Goal: Find specific page/section: Find specific page/section

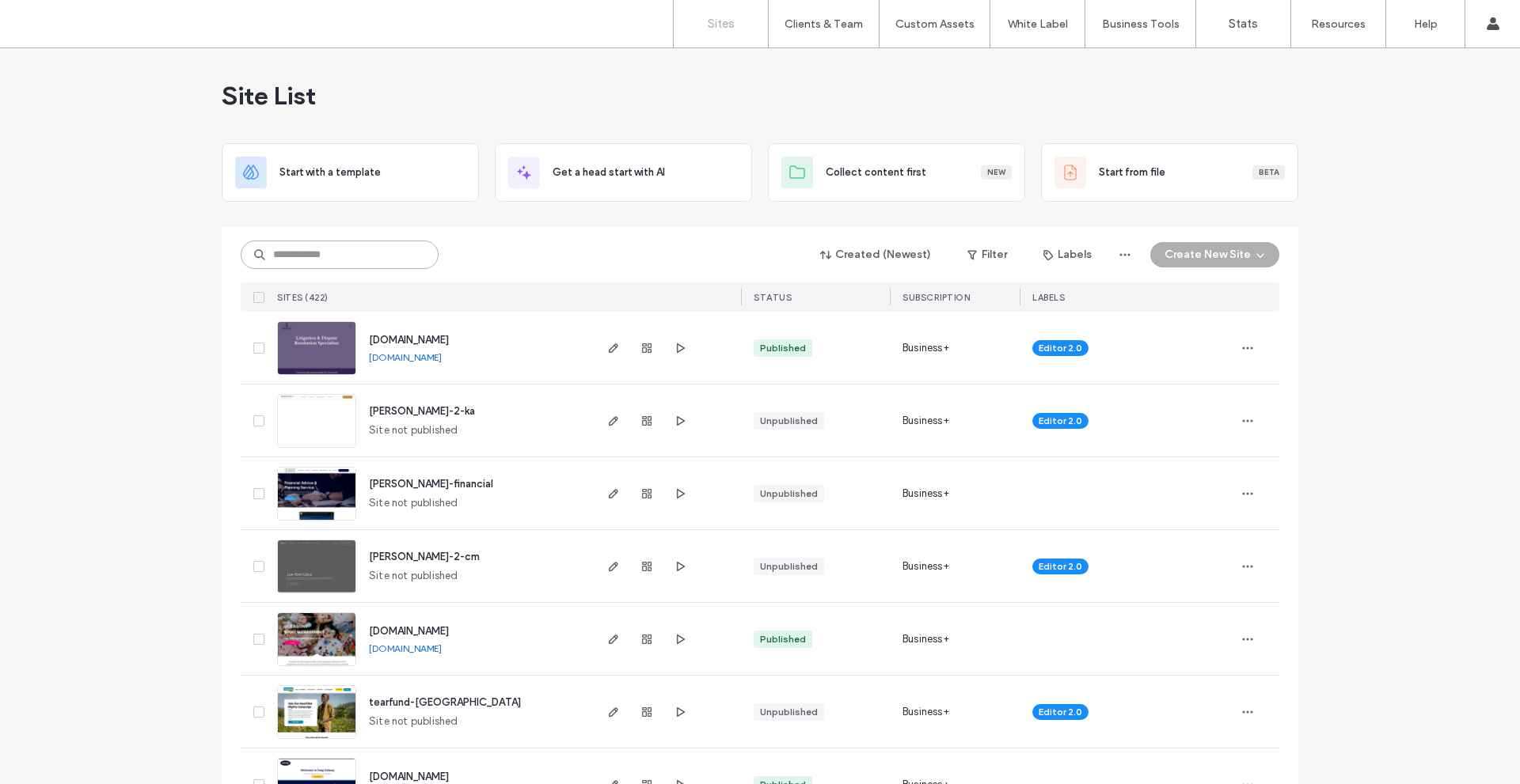
click at [356, 259] on input at bounding box center [340, 255] width 198 height 29
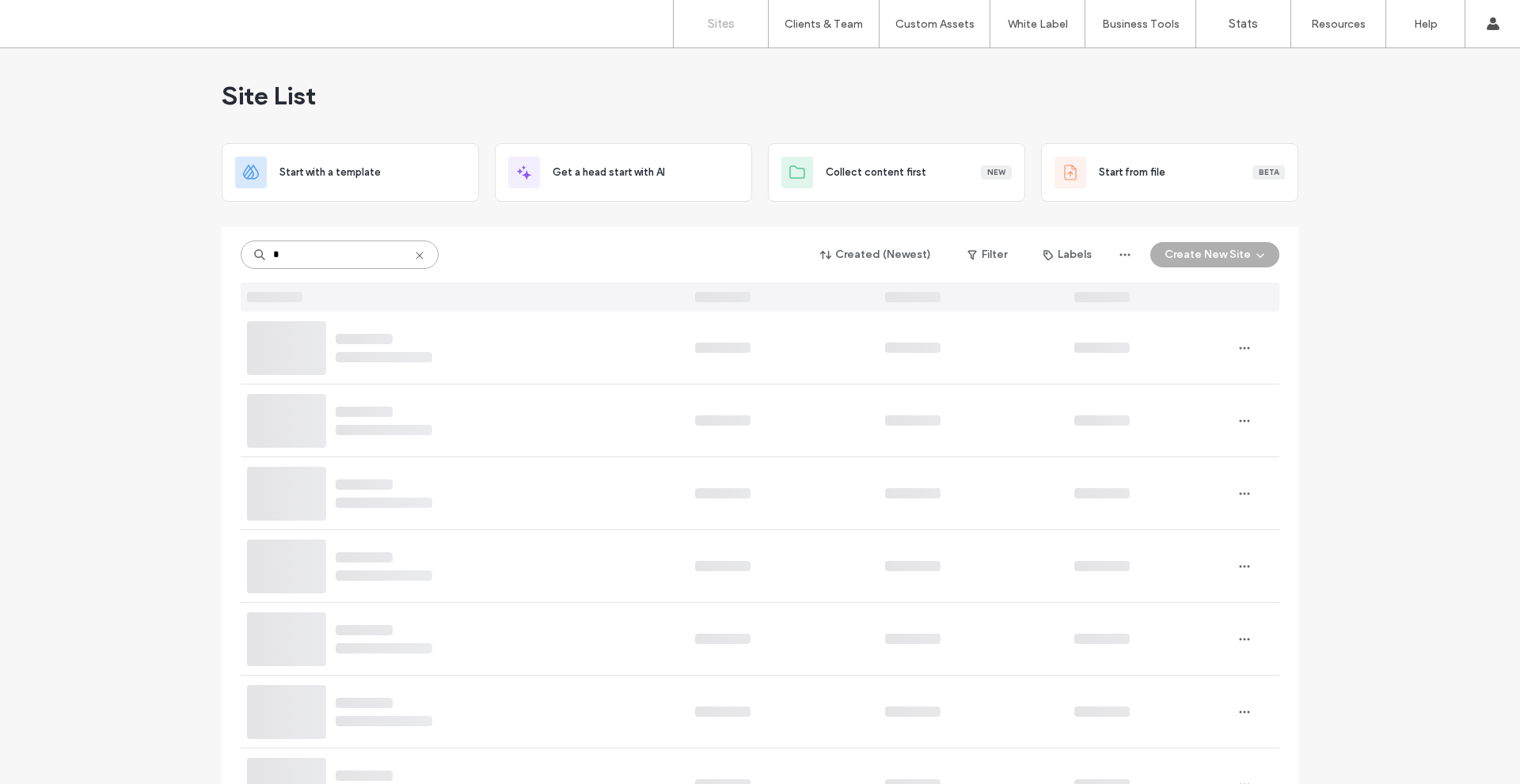
type input "*"
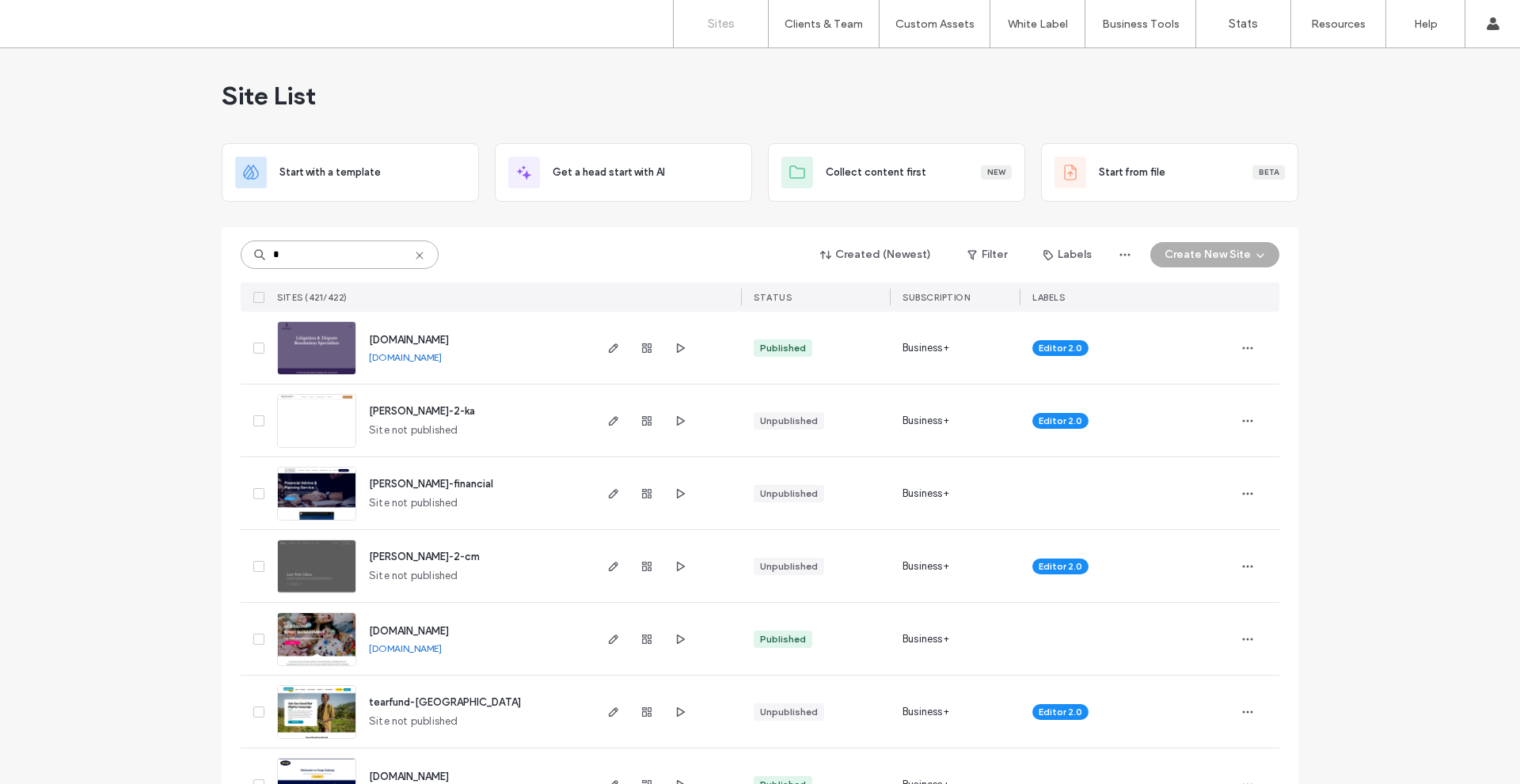
click at [294, 253] on input "*" at bounding box center [340, 255] width 198 height 29
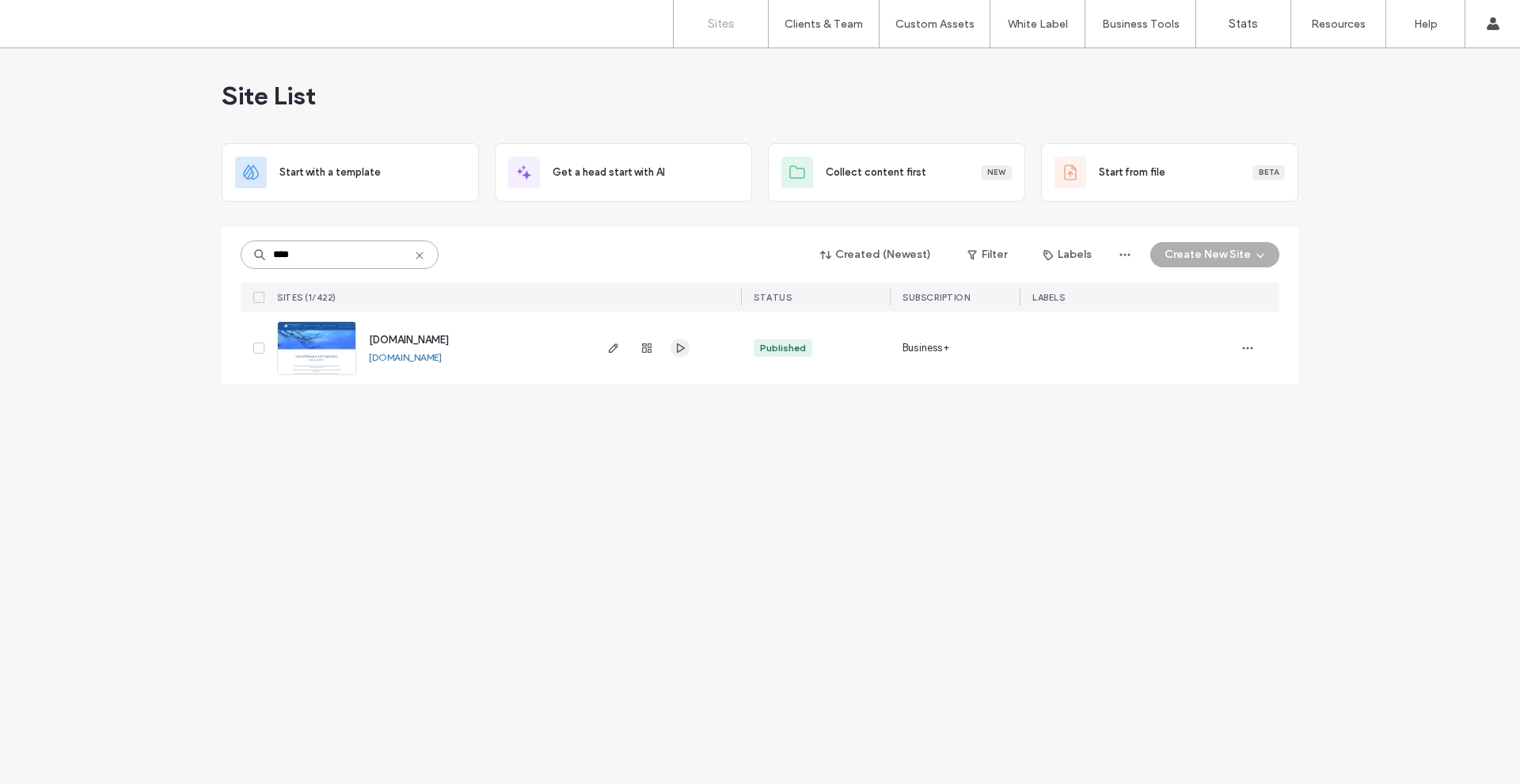
type input "****"
click at [674, 346] on icon "button" at bounding box center [680, 348] width 13 height 13
click at [420, 259] on icon at bounding box center [420, 255] width 13 height 13
